Goal: Task Accomplishment & Management: Use online tool/utility

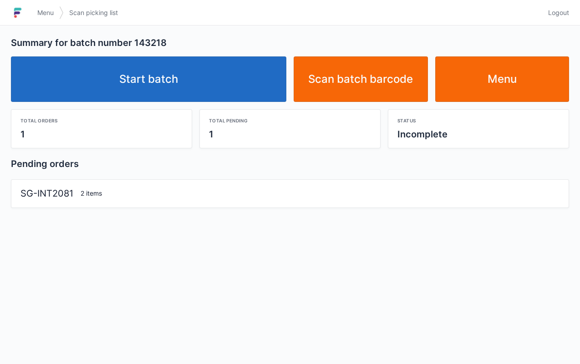
click at [205, 89] on link "Start batch" at bounding box center [148, 79] width 275 height 46
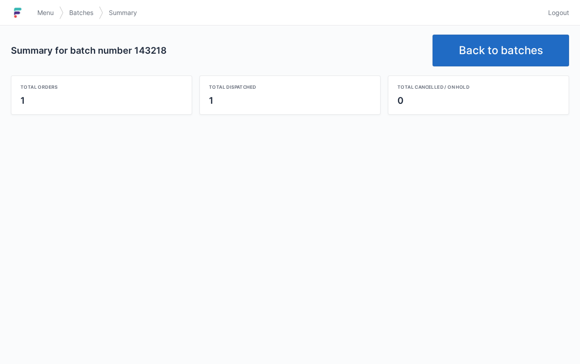
click at [461, 62] on link "Back to batches" at bounding box center [500, 51] width 137 height 32
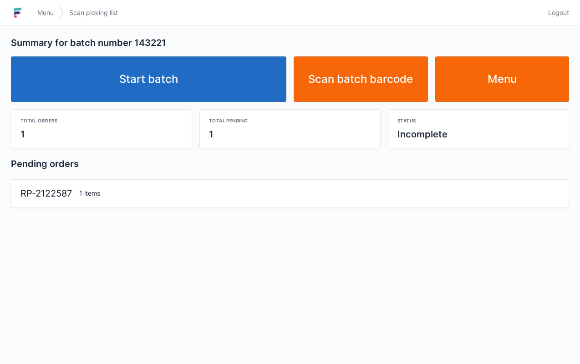
click at [224, 70] on link "Start batch" at bounding box center [148, 79] width 275 height 46
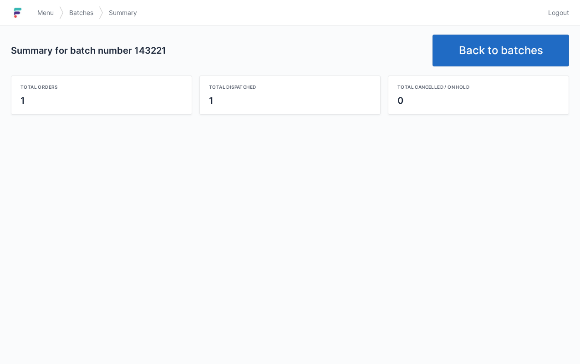
click at [476, 45] on link "Back to batches" at bounding box center [500, 51] width 137 height 32
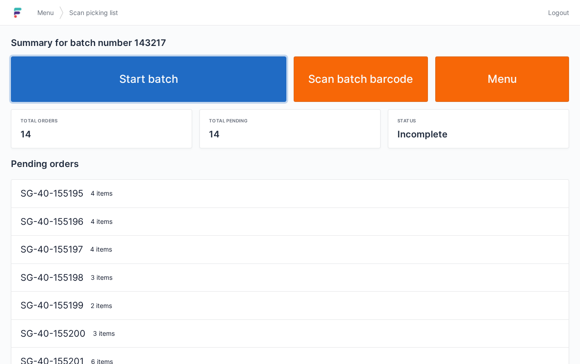
click at [235, 86] on link "Start batch" at bounding box center [148, 79] width 275 height 46
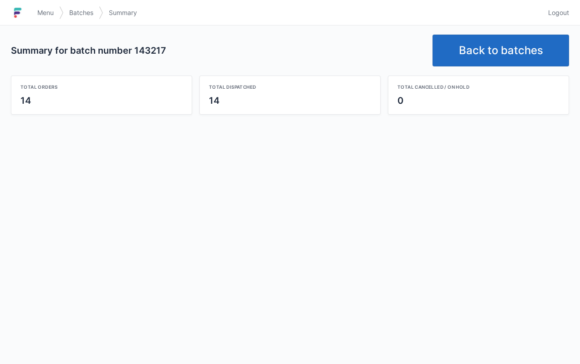
click at [486, 57] on link "Back to batches" at bounding box center [500, 51] width 137 height 32
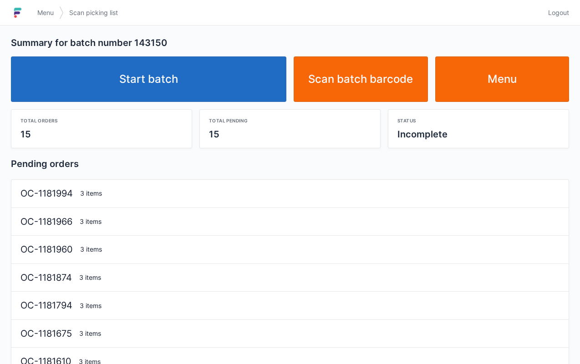
click at [199, 85] on link "Start batch" at bounding box center [148, 79] width 275 height 46
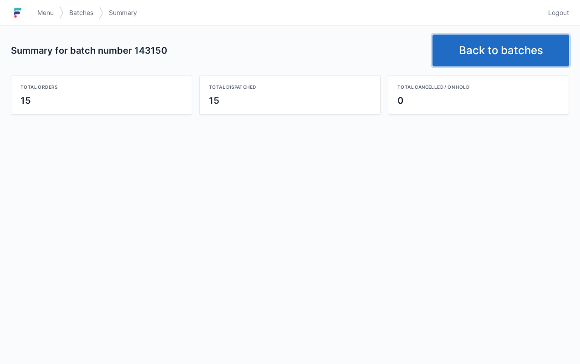
click at [472, 53] on link "Back to batches" at bounding box center [500, 51] width 137 height 32
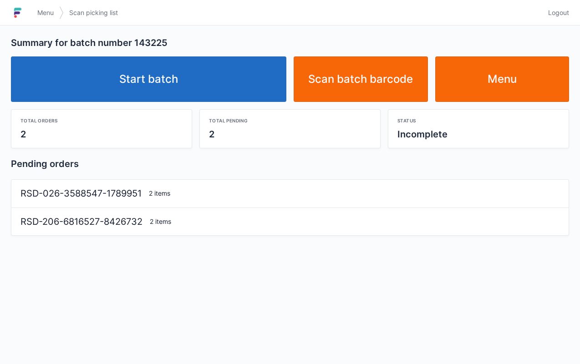
click at [242, 78] on link "Start batch" at bounding box center [148, 79] width 275 height 46
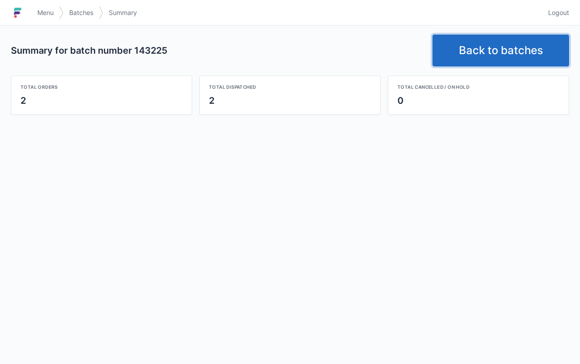
click at [476, 49] on link "Back to batches" at bounding box center [500, 51] width 137 height 32
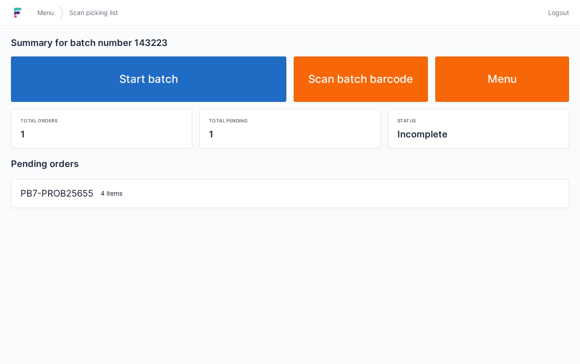
click at [179, 81] on link "Start batch" at bounding box center [148, 79] width 275 height 46
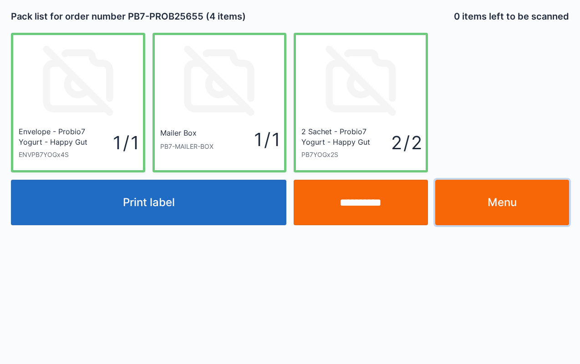
click at [527, 196] on link "Menu" at bounding box center [502, 203] width 134 height 46
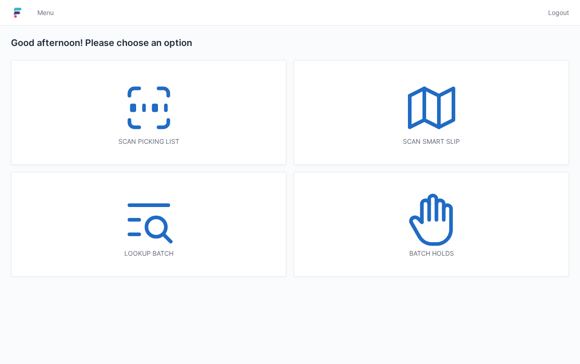
click at [175, 130] on icon at bounding box center [149, 108] width 58 height 58
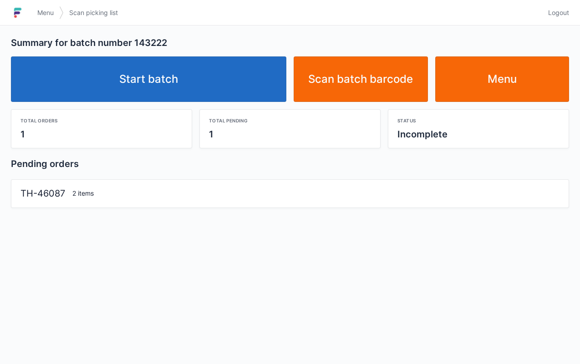
click at [190, 78] on link "Start batch" at bounding box center [148, 79] width 275 height 46
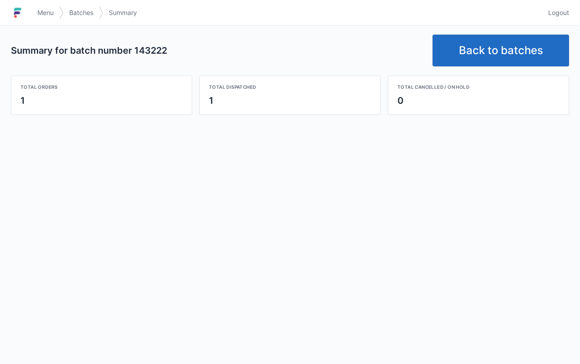
click at [502, 60] on link "Back to batches" at bounding box center [500, 51] width 137 height 32
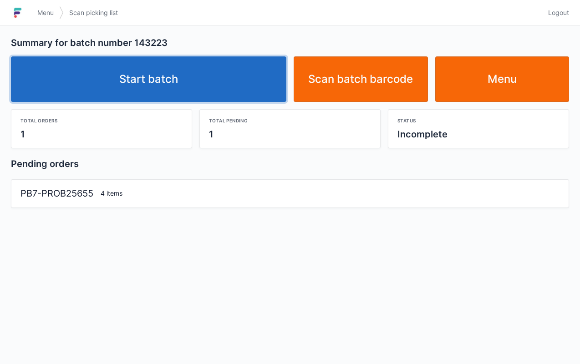
click at [245, 77] on link "Start batch" at bounding box center [148, 79] width 275 height 46
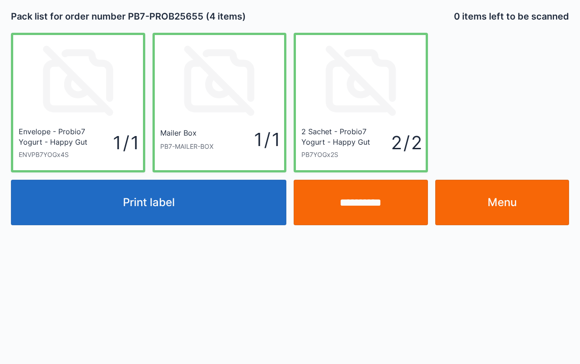
click at [521, 196] on link "Menu" at bounding box center [502, 203] width 134 height 46
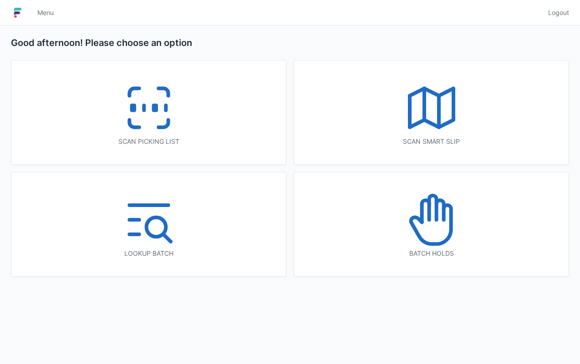
click at [193, 127] on div "Scan picking list" at bounding box center [148, 113] width 274 height 104
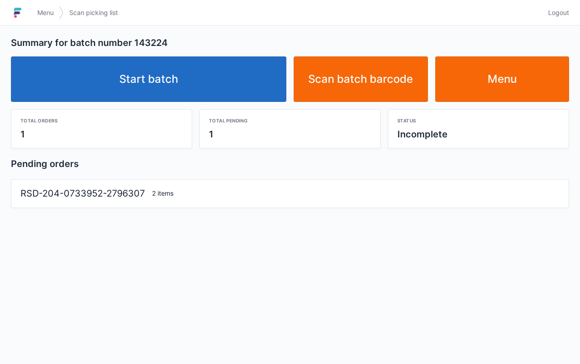
click at [212, 86] on link "Start batch" at bounding box center [148, 79] width 275 height 46
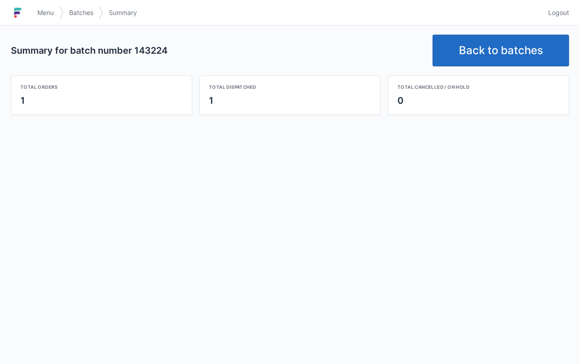
click at [461, 60] on link "Back to batches" at bounding box center [500, 51] width 137 height 32
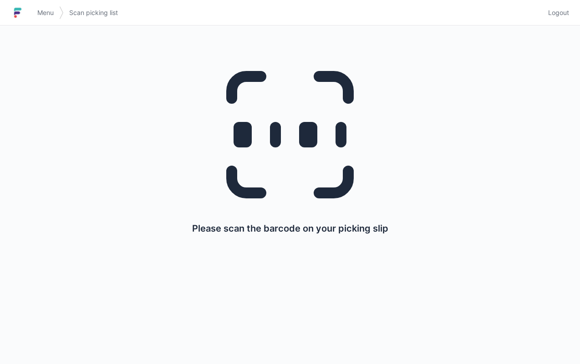
click at [45, 20] on link "Menu" at bounding box center [45, 13] width 27 height 16
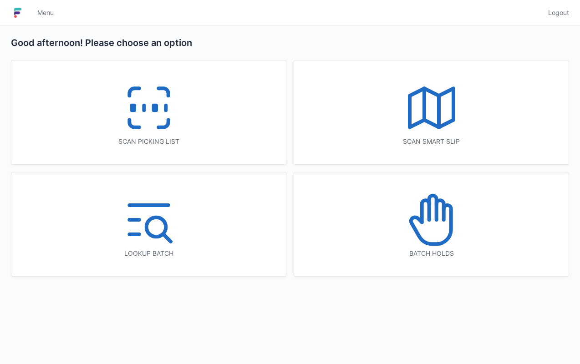
click at [428, 115] on icon at bounding box center [431, 108] width 58 height 58
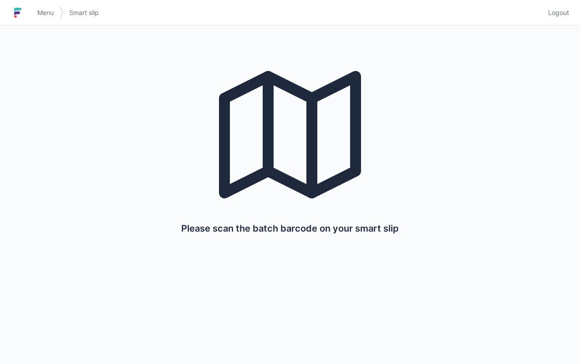
click at [44, 6] on link "Menu" at bounding box center [45, 13] width 27 height 16
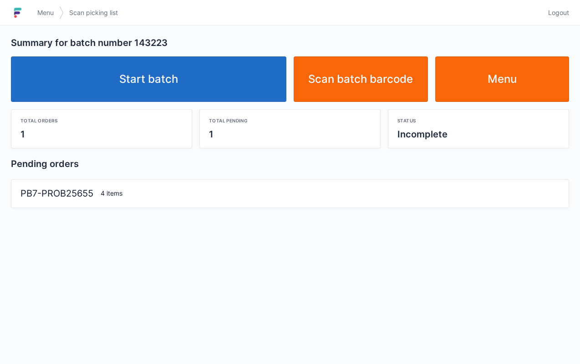
click at [228, 90] on link "Start batch" at bounding box center [148, 79] width 275 height 46
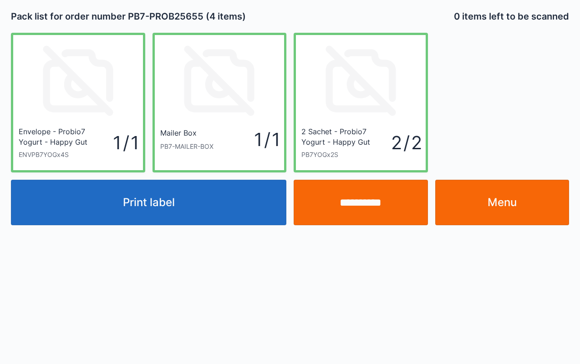
click at [228, 198] on button "Print label" at bounding box center [148, 203] width 275 height 46
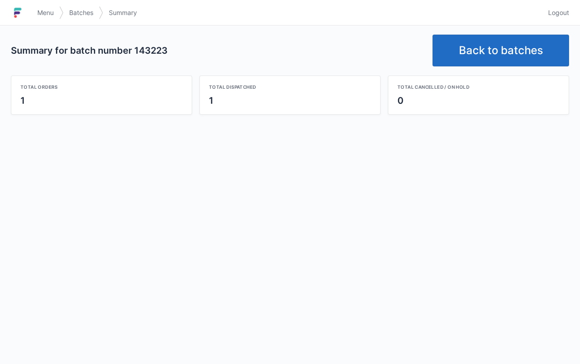
click at [43, 15] on span "Menu" at bounding box center [45, 12] width 16 height 9
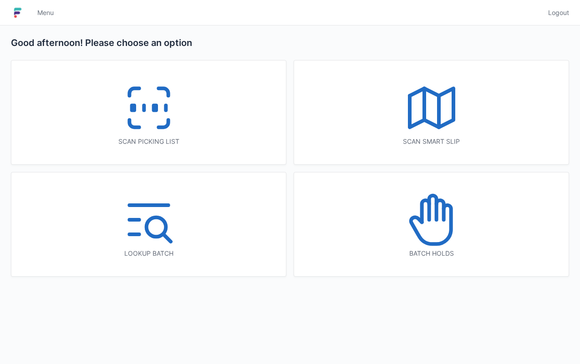
click at [420, 123] on polyline at bounding box center [432, 107] width 44 height 39
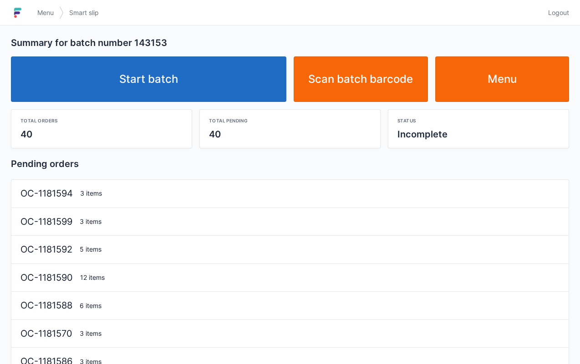
click at [228, 83] on link "Start batch" at bounding box center [148, 79] width 275 height 46
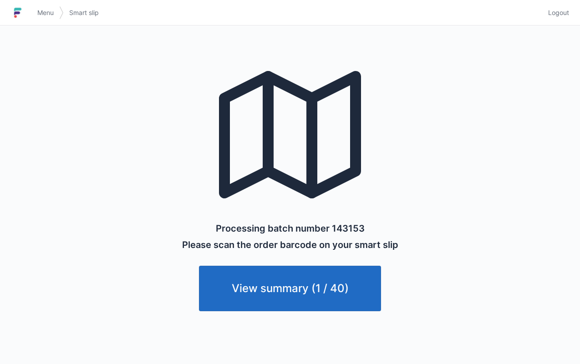
click at [40, 7] on link "Menu" at bounding box center [45, 13] width 27 height 16
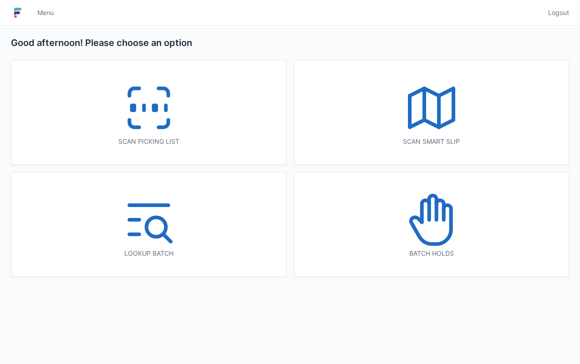
click at [142, 113] on icon at bounding box center [149, 108] width 58 height 58
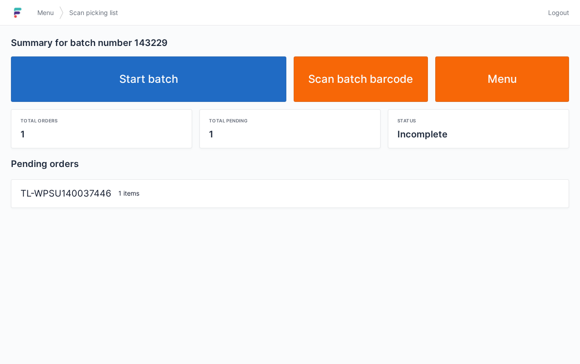
click at [256, 61] on link "Start batch" at bounding box center [148, 79] width 275 height 46
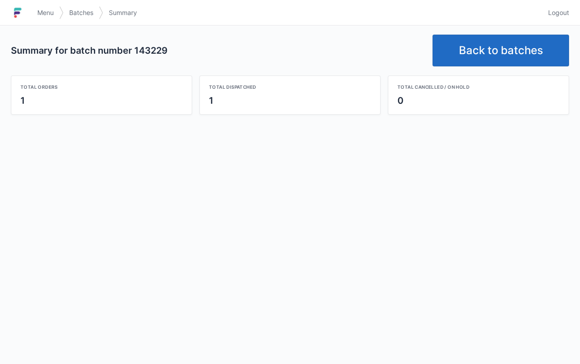
click at [481, 56] on link "Back to batches" at bounding box center [500, 51] width 137 height 32
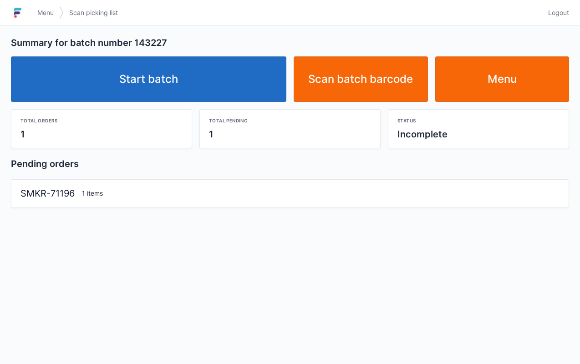
click at [234, 81] on link "Start batch" at bounding box center [148, 79] width 275 height 46
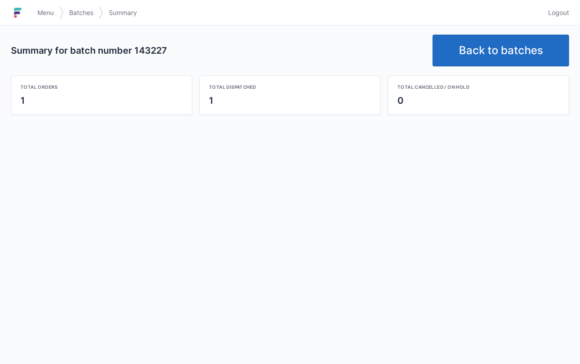
click at [496, 50] on link "Back to batches" at bounding box center [500, 51] width 137 height 32
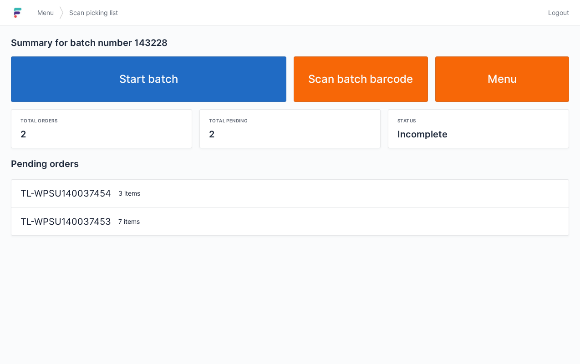
click at [244, 87] on link "Start batch" at bounding box center [148, 79] width 275 height 46
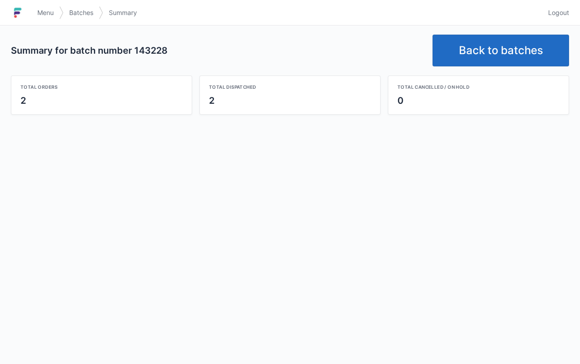
click at [495, 48] on link "Back to batches" at bounding box center [500, 51] width 137 height 32
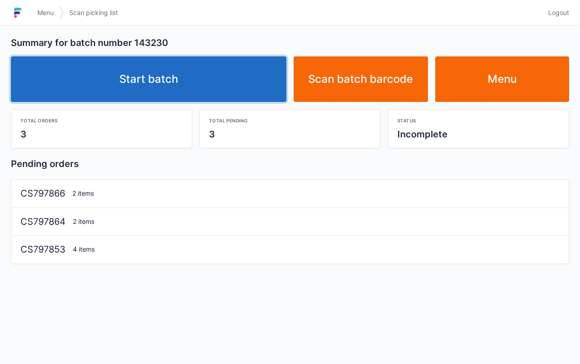
click at [237, 71] on link "Start batch" at bounding box center [148, 79] width 275 height 46
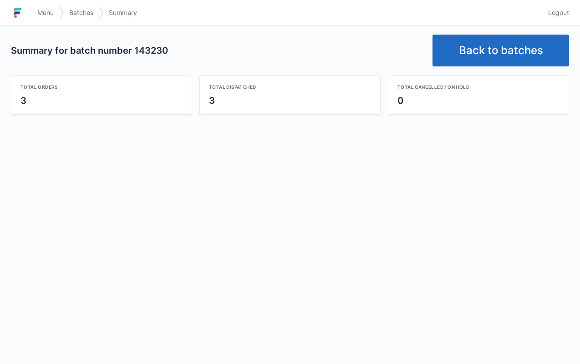
click at [489, 47] on link "Back to batches" at bounding box center [500, 51] width 137 height 32
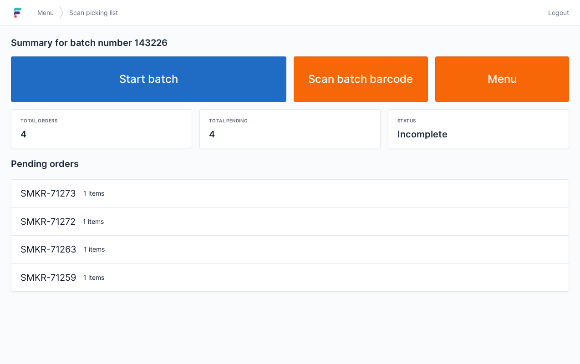
click at [232, 86] on link "Start batch" at bounding box center [148, 79] width 275 height 46
